Goal: Check status: Check status

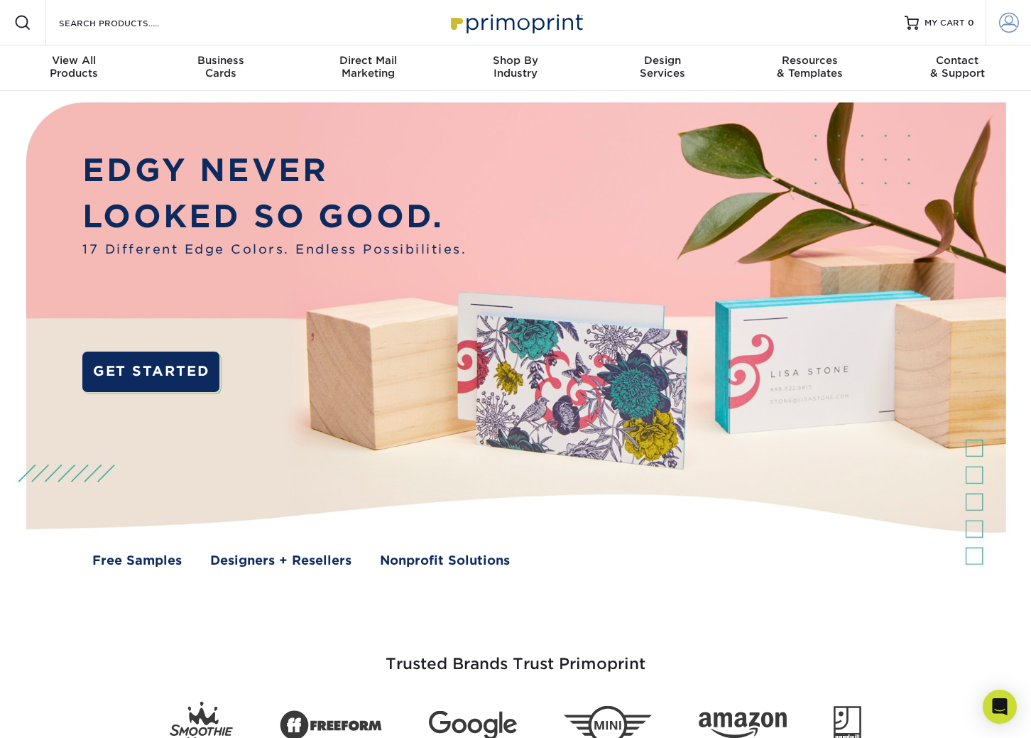
click at [1009, 23] on span at bounding box center [1009, 23] width 20 height 20
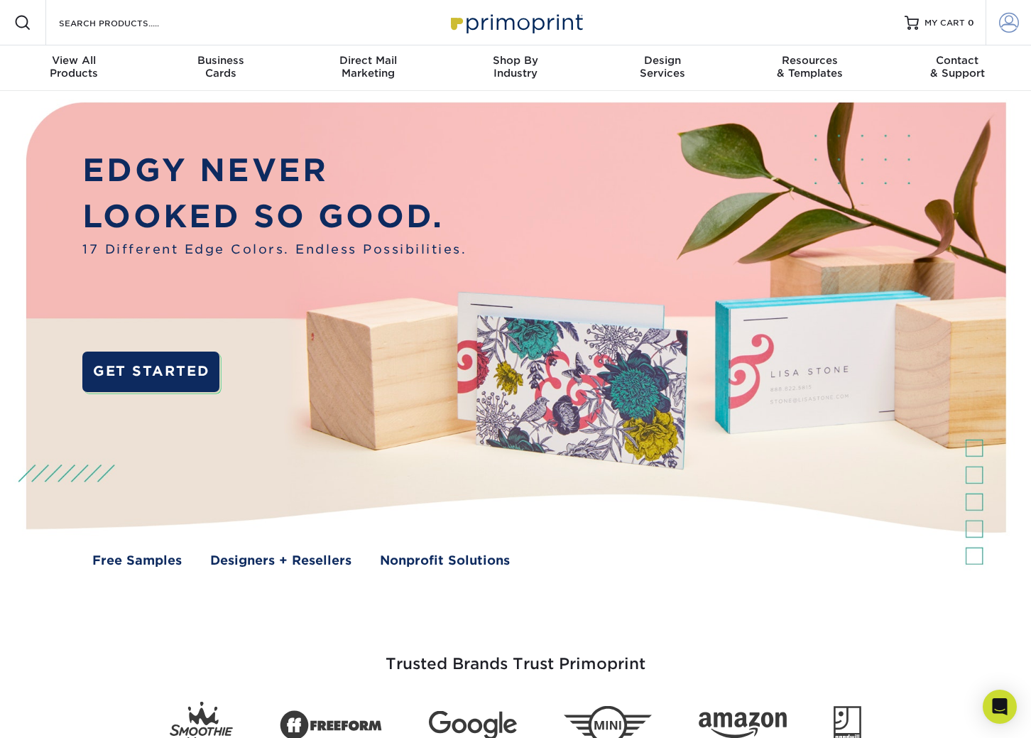
click at [1014, 21] on span at bounding box center [1009, 23] width 20 height 20
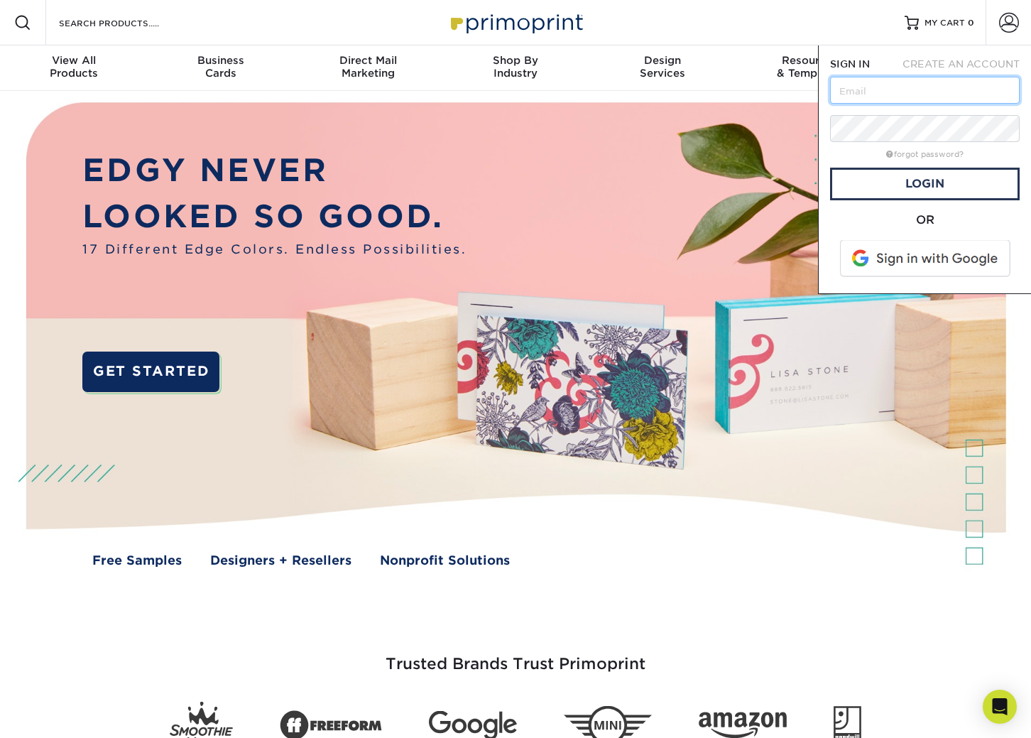
type input "john@consciousimages.com"
click at [933, 185] on link "Login" at bounding box center [925, 184] width 190 height 33
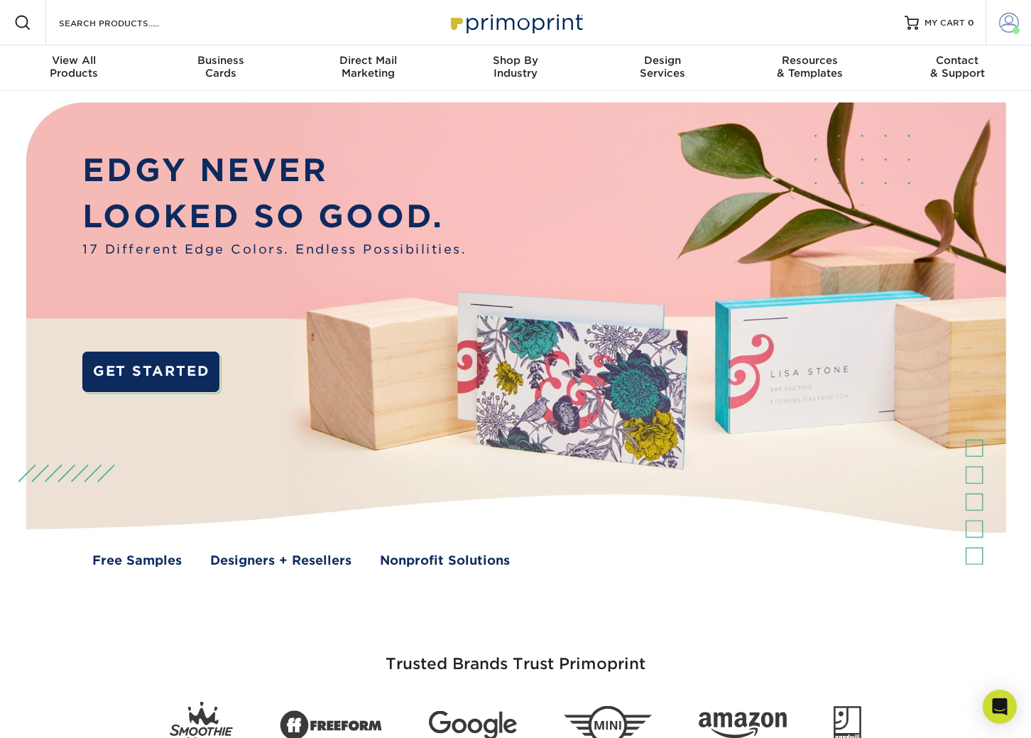
click at [1009, 22] on span at bounding box center [1009, 23] width 20 height 20
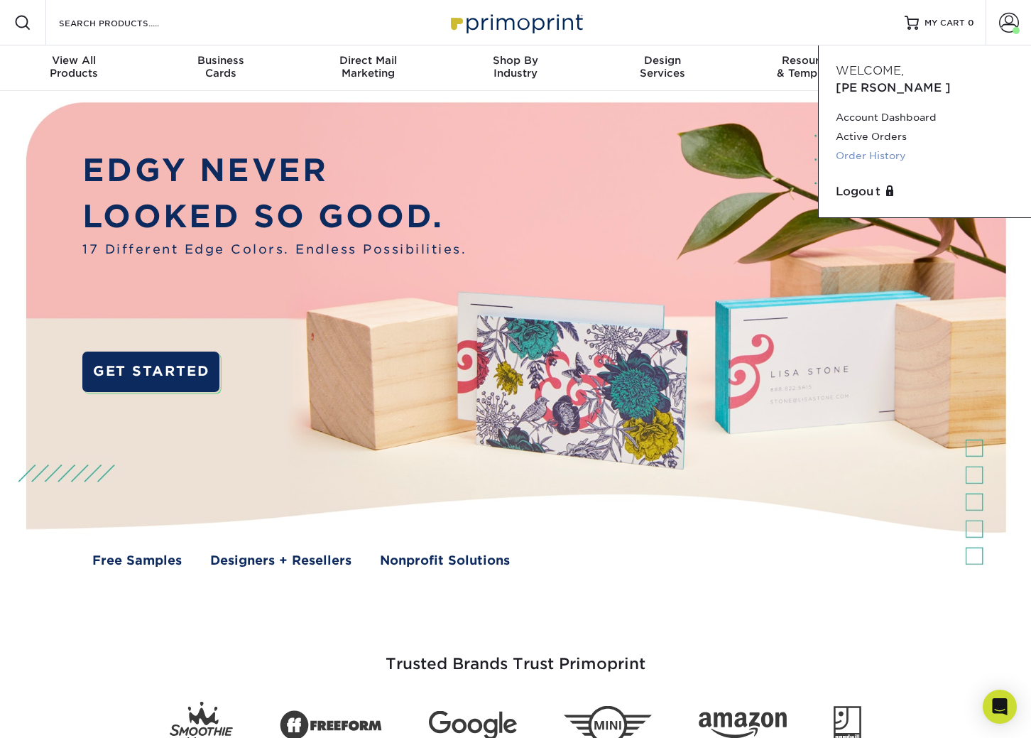
click at [881, 146] on link "Order History" at bounding box center [924, 155] width 178 height 19
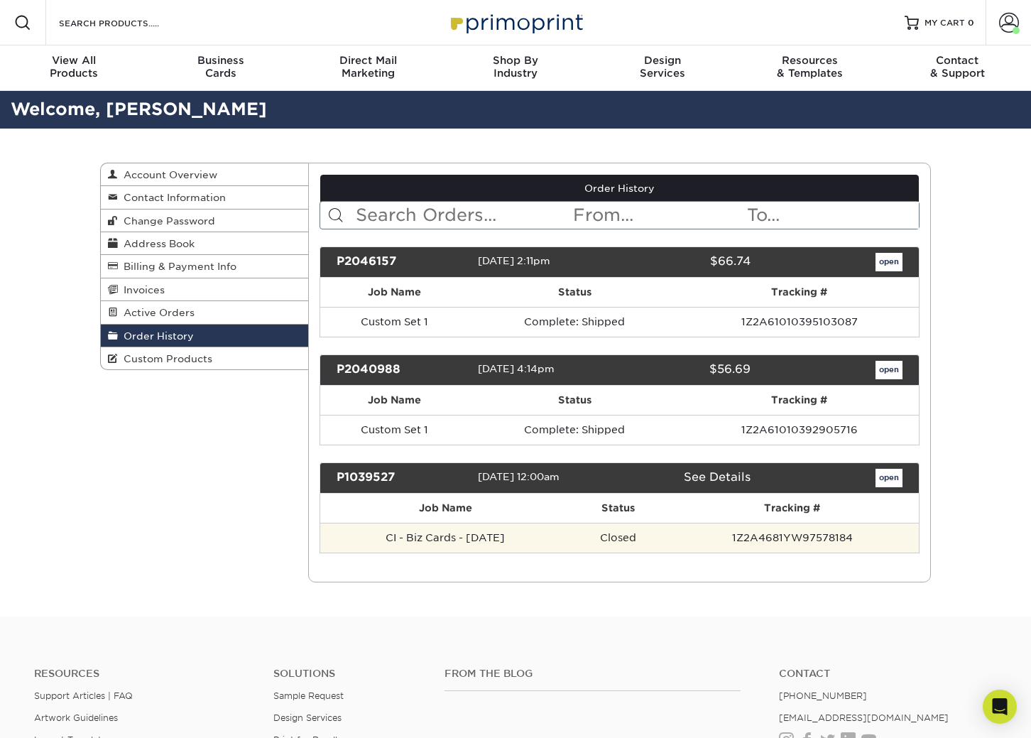
click at [434, 542] on td "CI - Biz Cards - July 2014" at bounding box center [445, 537] width 251 height 30
click at [435, 542] on td "CI - Biz Cards - July 2014" at bounding box center [445, 537] width 251 height 30
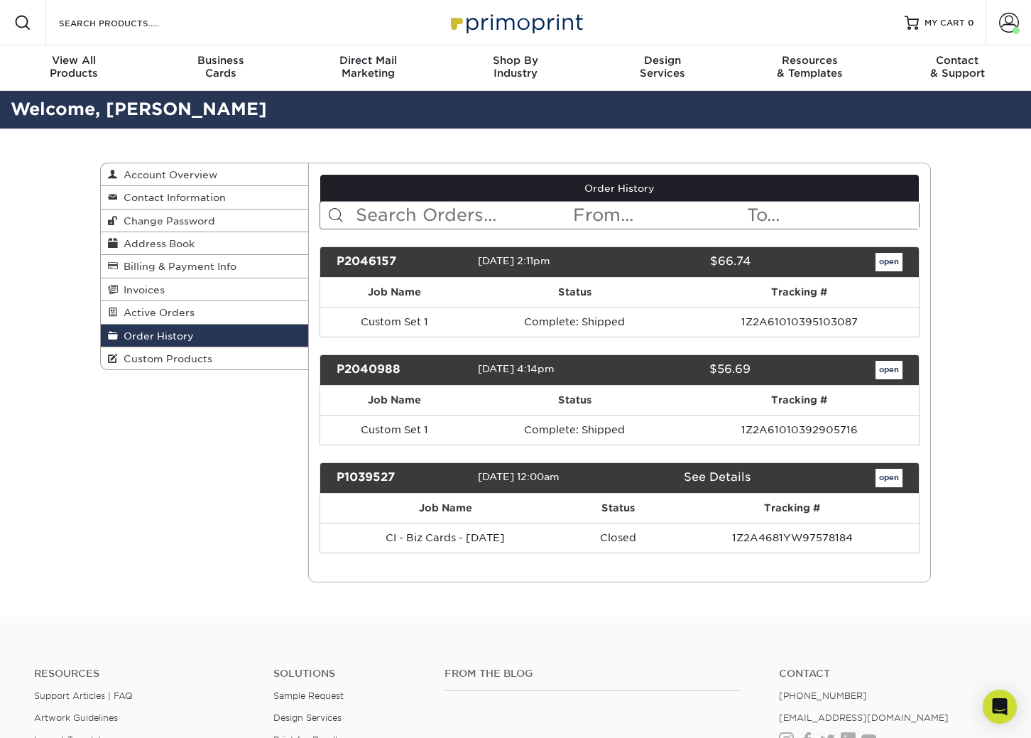
click at [375, 478] on div "P1039527" at bounding box center [402, 477] width 152 height 18
click at [882, 479] on link "open" at bounding box center [888, 477] width 27 height 18
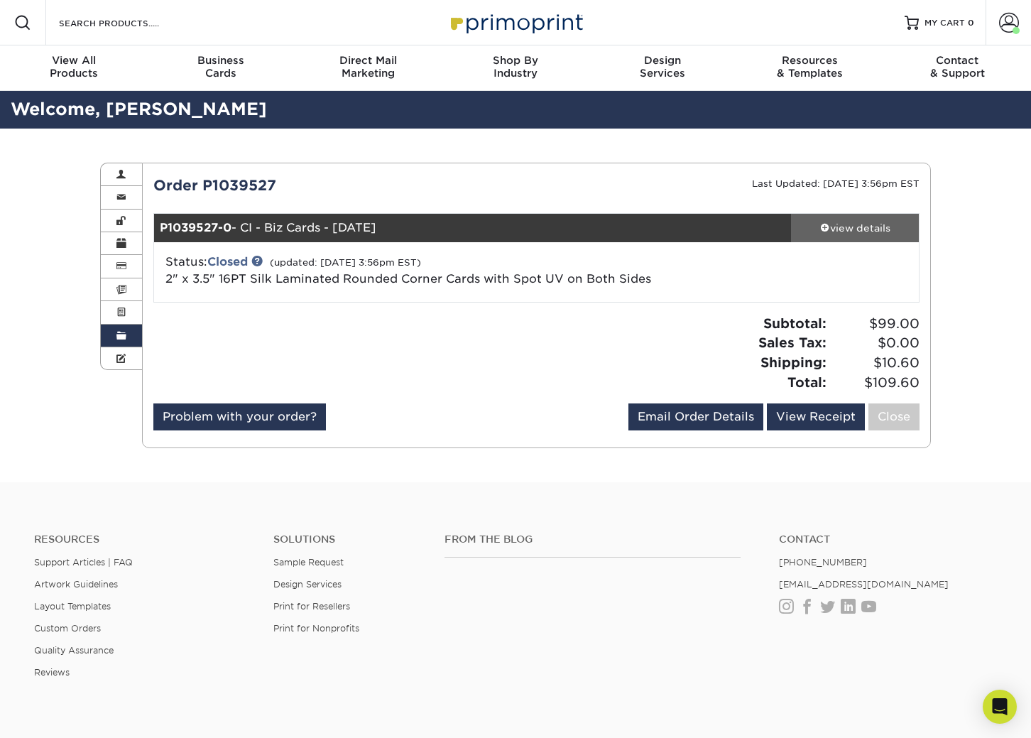
click at [853, 228] on div "view details" at bounding box center [855, 228] width 128 height 14
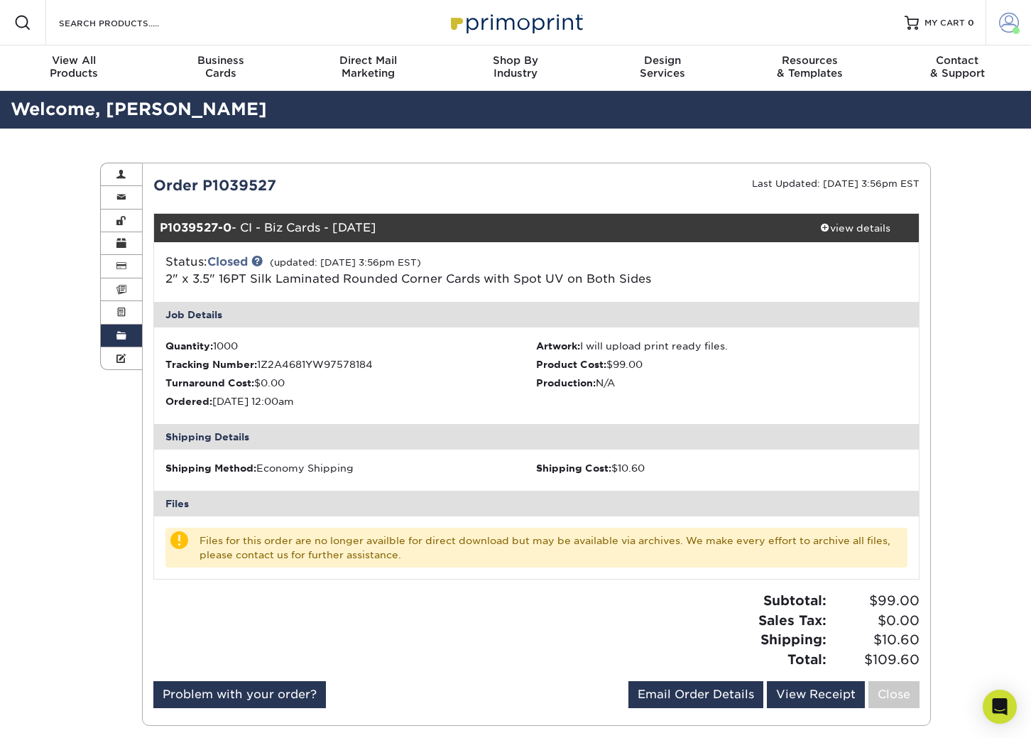
click at [1004, 23] on span at bounding box center [1009, 23] width 20 height 20
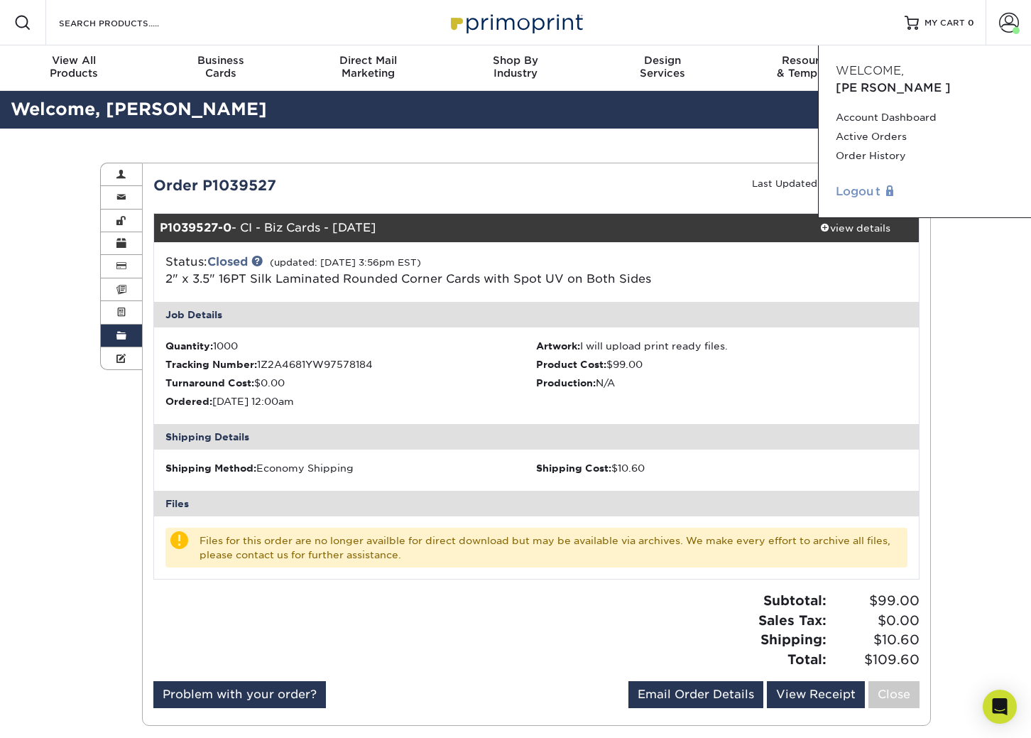
click at [857, 183] on link "Logout" at bounding box center [924, 191] width 178 height 17
